Goal: Navigation & Orientation: Find specific page/section

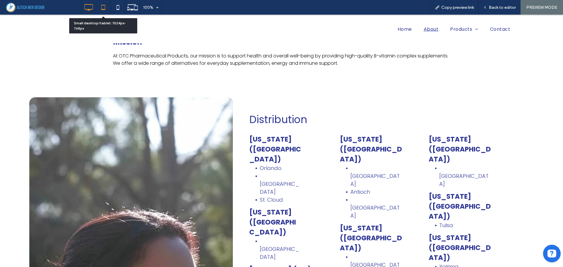
click at [105, 10] on icon at bounding box center [103, 7] width 12 height 12
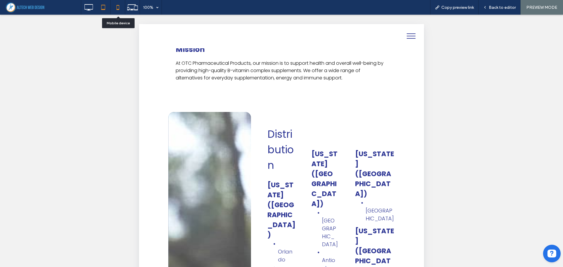
click at [118, 10] on icon at bounding box center [118, 7] width 12 height 12
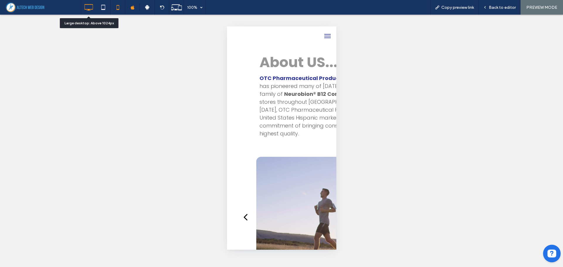
click at [91, 8] on icon at bounding box center [89, 7] width 12 height 12
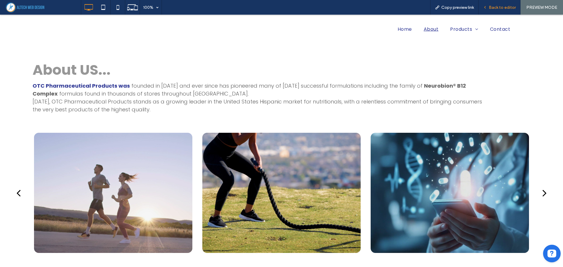
click at [500, 7] on span "Back to editor" at bounding box center [502, 7] width 27 height 5
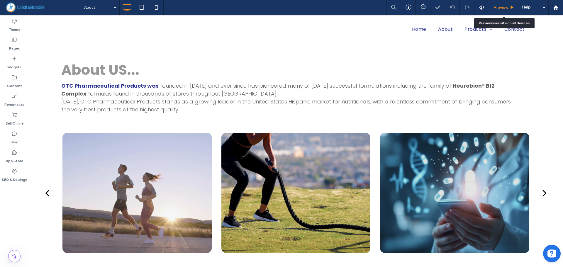
click at [493, 8] on span "Preview" at bounding box center [500, 7] width 15 height 5
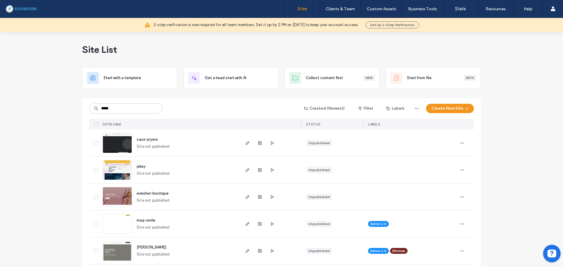
type input "*****"
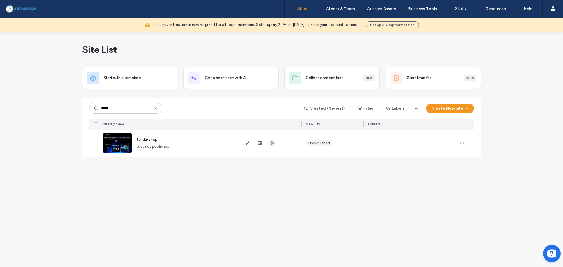
click at [269, 142] on span "button" at bounding box center [272, 143] width 7 height 7
